Goal: Task Accomplishment & Management: Complete application form

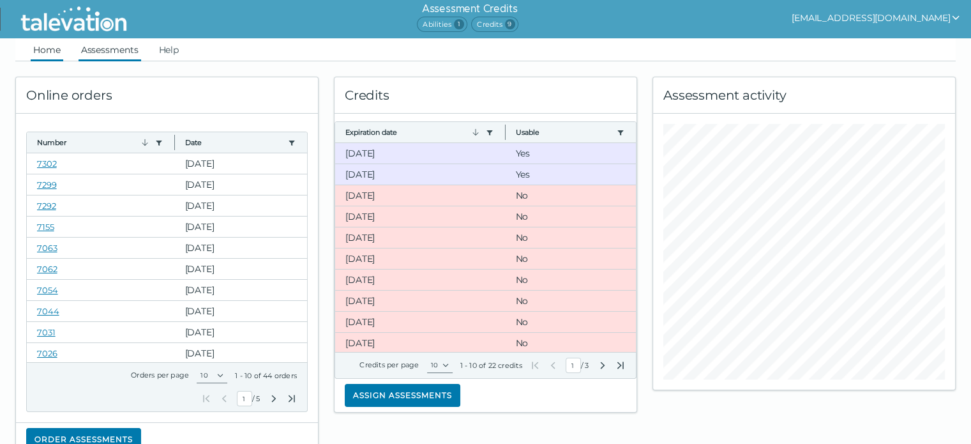
click at [128, 50] on link "Assessments" at bounding box center [110, 49] width 63 height 23
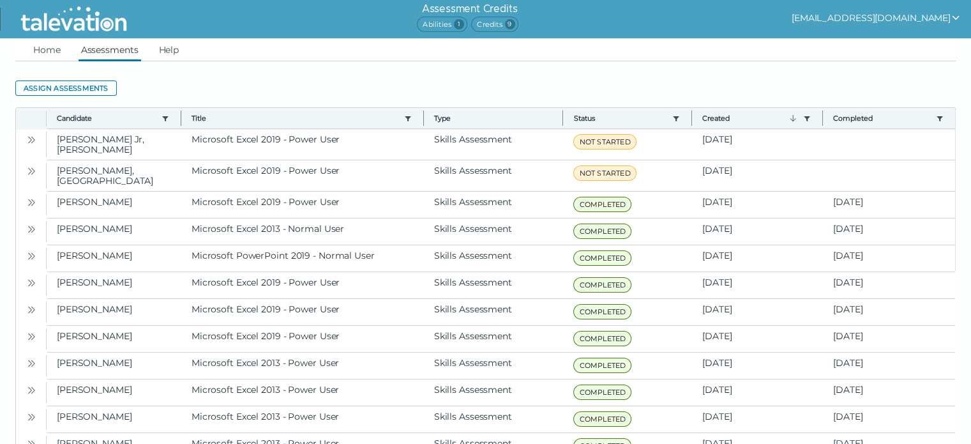
click at [81, 84] on button "Assign assessments" at bounding box center [65, 87] width 101 height 15
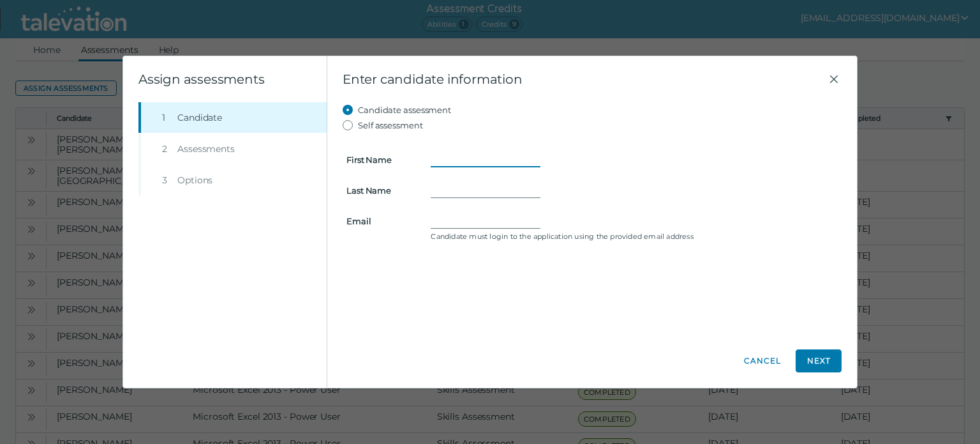
click at [459, 158] on input "First Name" at bounding box center [486, 159] width 110 height 15
type input "Chris"
click at [454, 188] on input "Last Name" at bounding box center [486, 190] width 110 height 15
click at [438, 193] on input "Colin" at bounding box center [486, 190] width 110 height 15
type input "Landu-Colin"
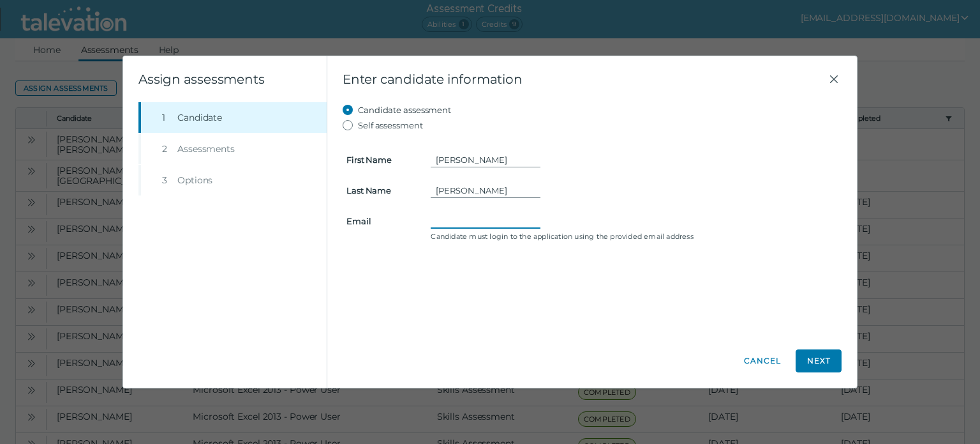
click at [439, 222] on input "Email" at bounding box center [486, 220] width 110 height 15
paste input "chriscolin44@gmail.com"
type input "chriscolin44@gmail.com"
click at [833, 357] on button "Next" at bounding box center [819, 360] width 46 height 23
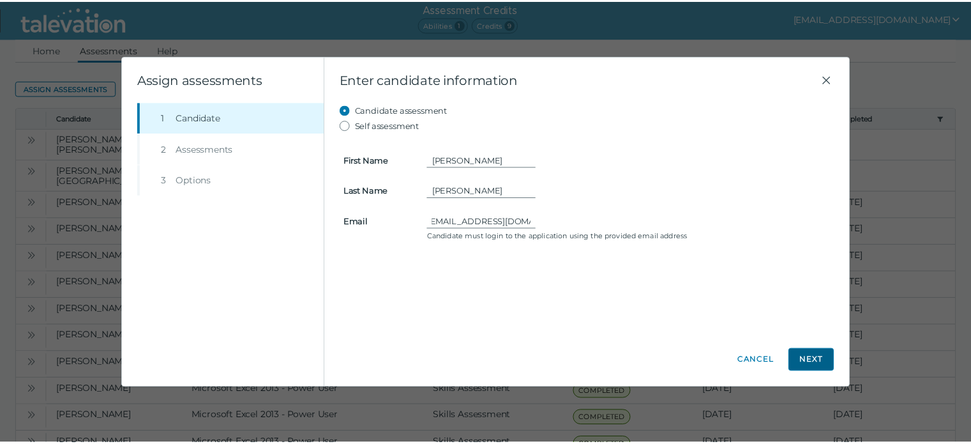
scroll to position [0, 0]
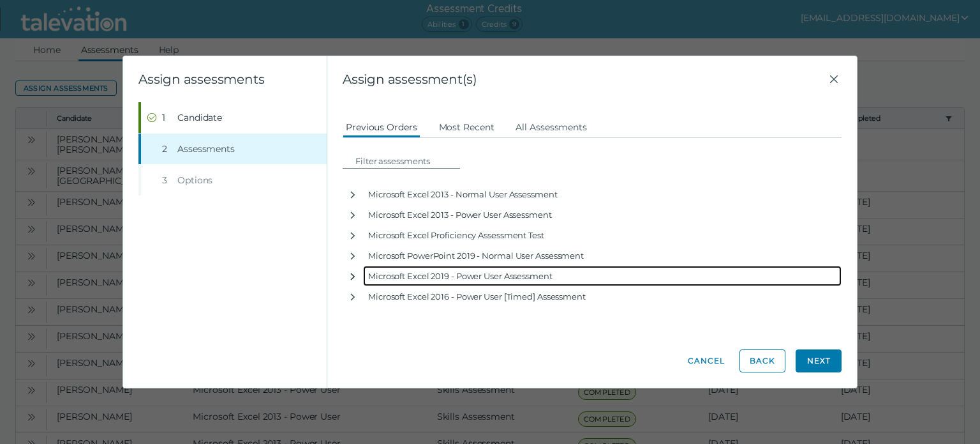
click at [350, 276] on icon "button" at bounding box center [353, 276] width 10 height 10
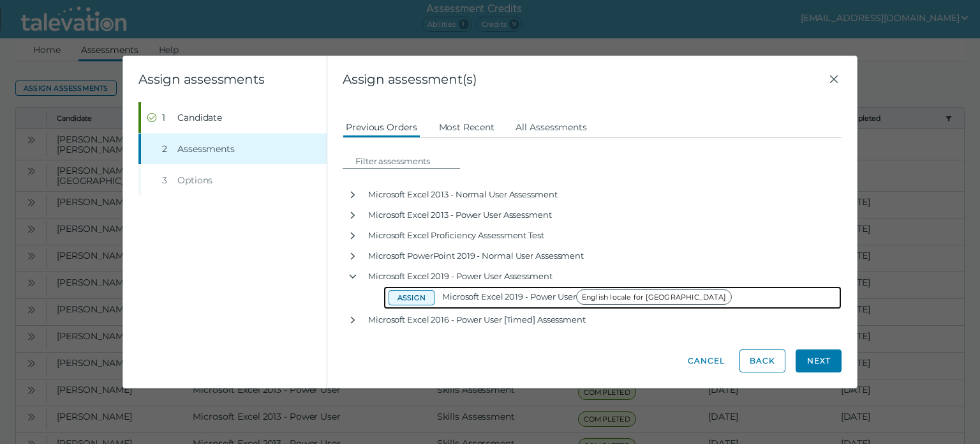
click at [402, 295] on button "Assign" at bounding box center [412, 297] width 46 height 15
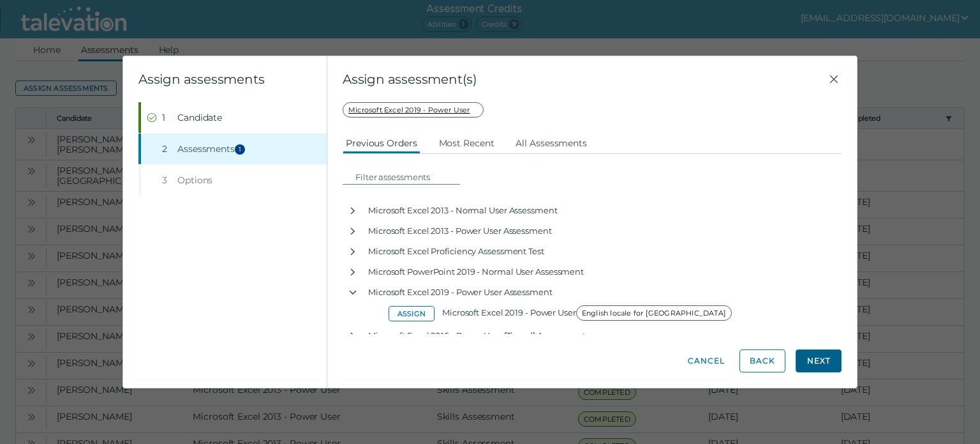
click at [812, 358] on button "Next" at bounding box center [819, 360] width 46 height 23
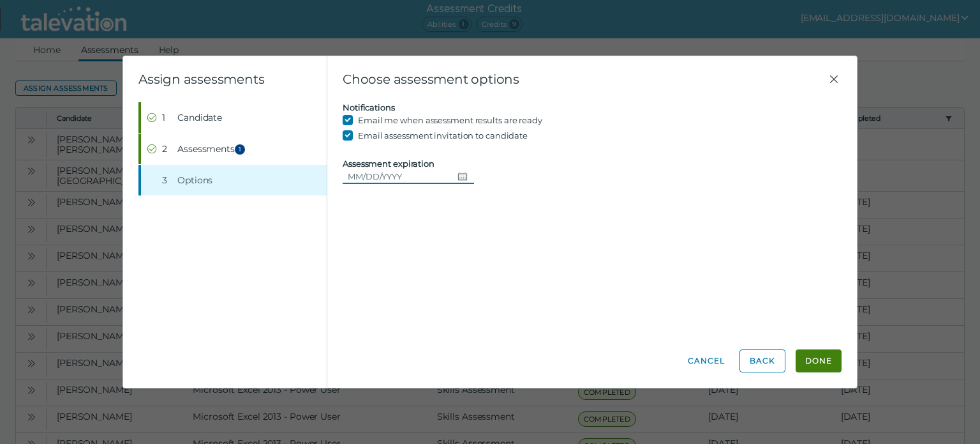
drag, startPoint x: 461, startPoint y: 168, endPoint x: 461, endPoint y: 176, distance: 7.0
click at [461, 169] on button "Choose date" at bounding box center [464, 175] width 22 height 15
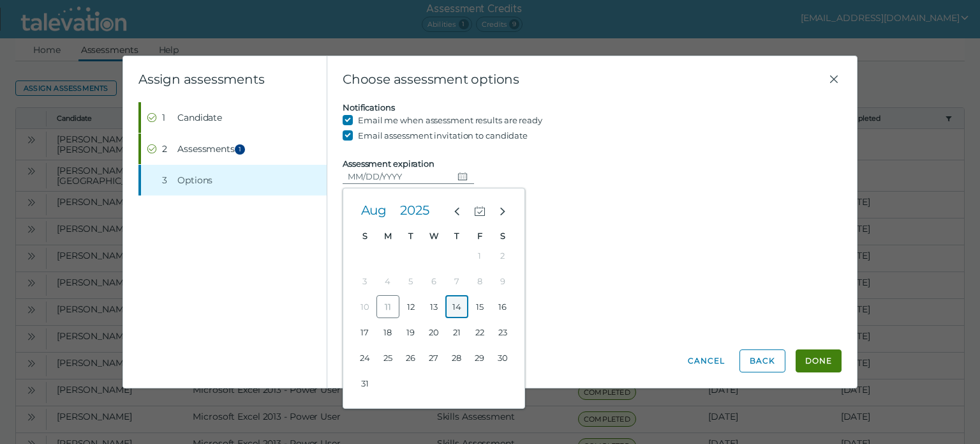
click at [461, 301] on button "14" at bounding box center [456, 306] width 23 height 23
type input "08/14/2025"
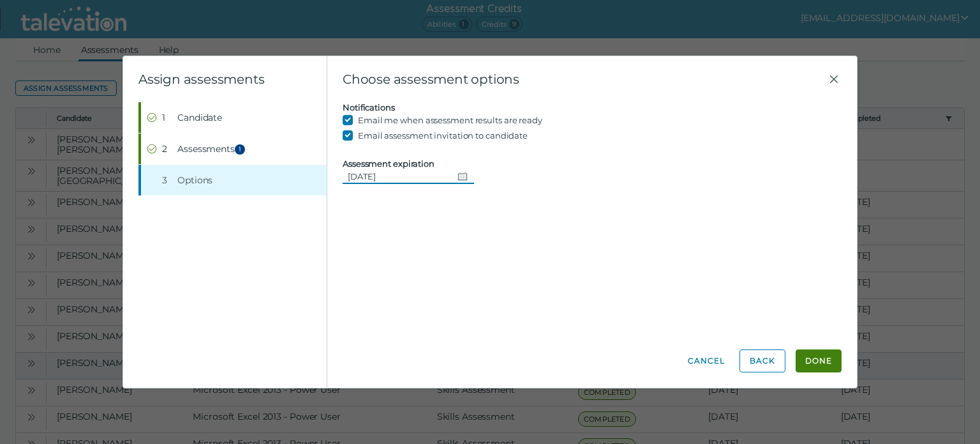
click at [798, 357] on button "Done" at bounding box center [819, 360] width 46 height 23
